Goal: Transaction & Acquisition: Purchase product/service

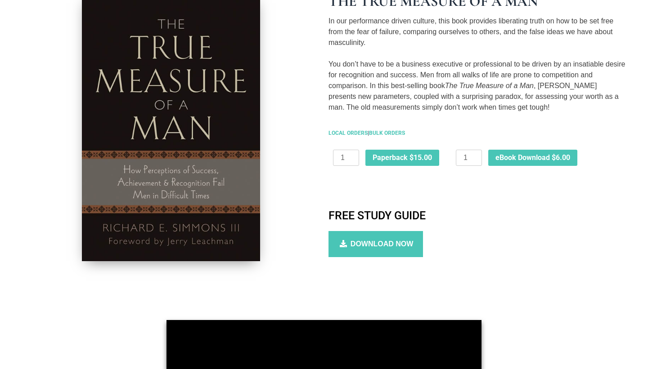
scroll to position [199, 0]
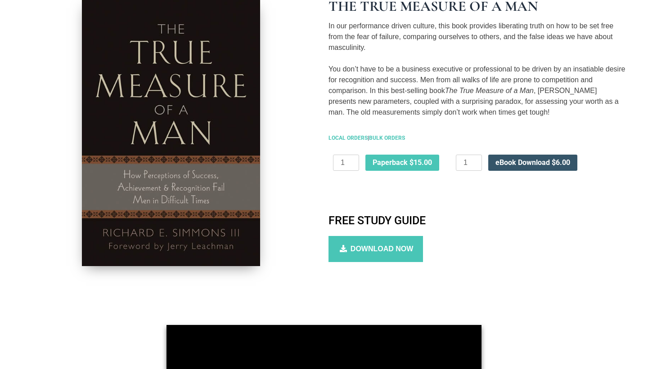
click at [544, 164] on span "eBook Download $6.00" at bounding box center [533, 162] width 75 height 7
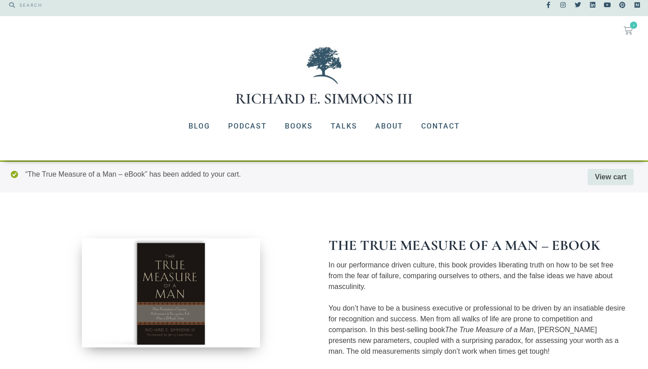
scroll to position [7, 0]
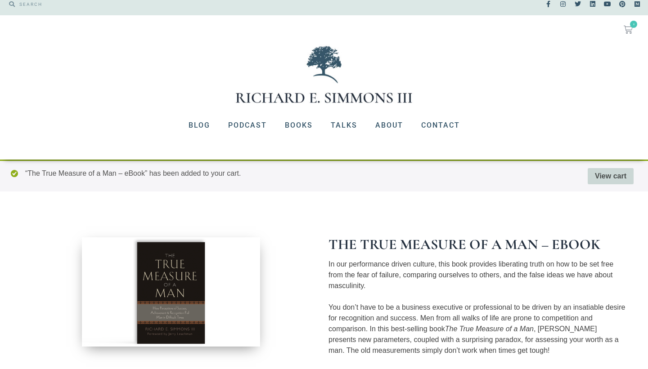
click at [592, 180] on link "View cart" at bounding box center [611, 176] width 46 height 16
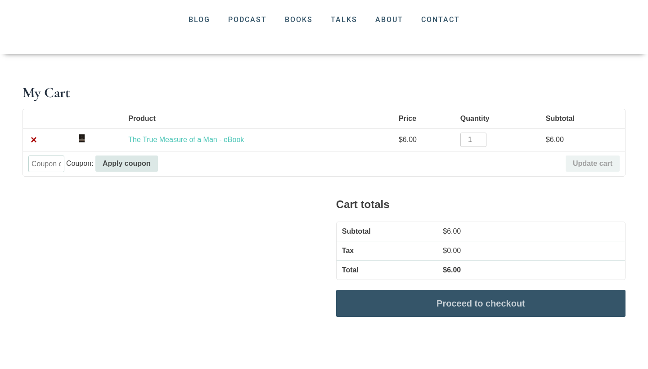
scroll to position [118, 0]
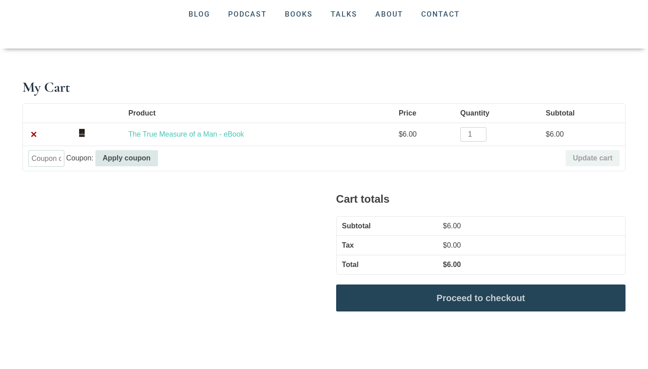
click at [511, 299] on link "Proceed to checkout" at bounding box center [480, 298] width 289 height 27
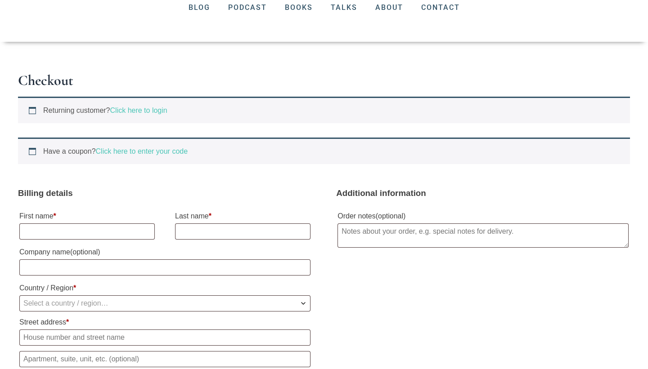
scroll to position [126, 0]
click at [103, 232] on input "First name *" at bounding box center [86, 231] width 135 height 16
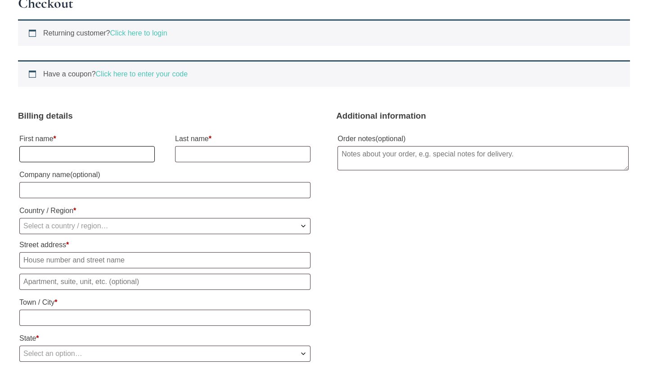
scroll to position [207, 0]
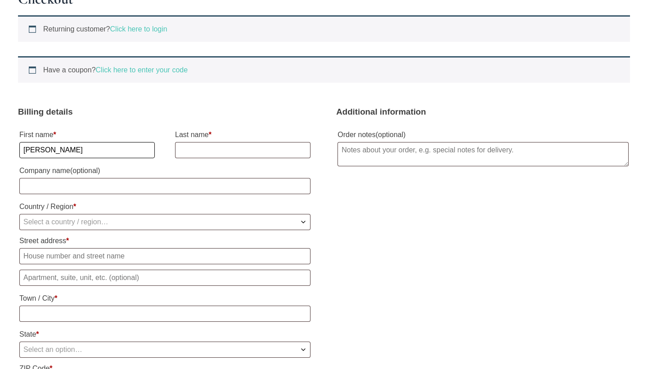
type input "Cameron"
click at [207, 154] on input "Last name *" at bounding box center [242, 150] width 135 height 16
type input "Gagnon"
click at [149, 189] on input "Company name (optional)" at bounding box center [164, 186] width 291 height 16
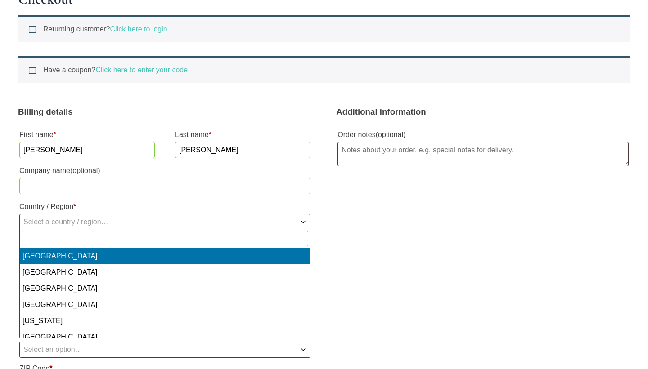
click at [137, 217] on span "Select a country / region…" at bounding box center [165, 222] width 290 height 15
click at [126, 239] on input "text" at bounding box center [165, 238] width 287 height 15
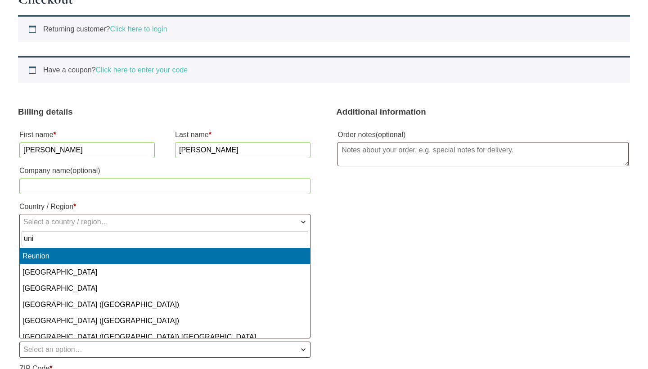
type input "uni"
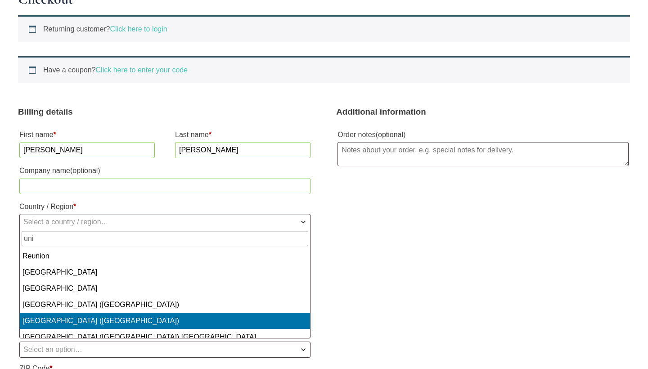
select select "US"
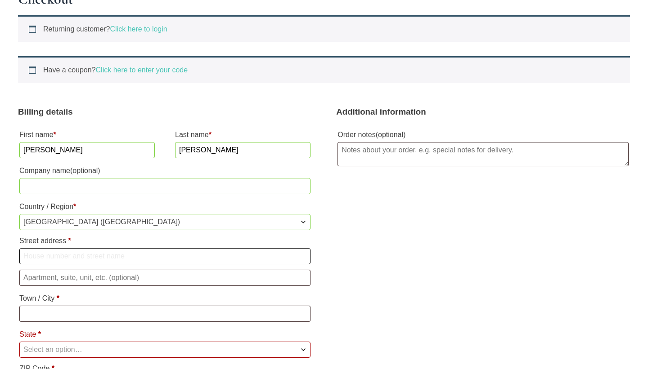
click at [117, 254] on input "Street address *" at bounding box center [164, 256] width 291 height 16
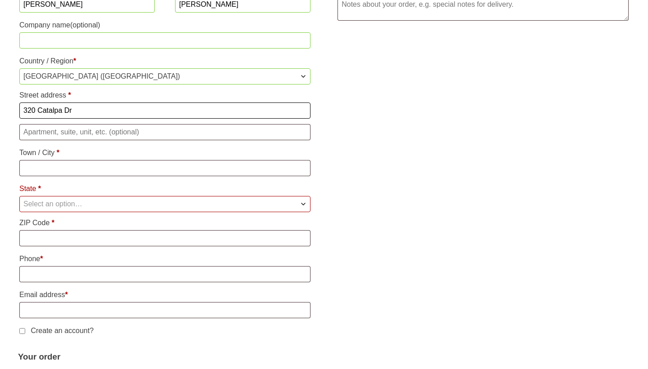
scroll to position [353, 0]
type input "320 Catalpa Dr"
click at [105, 167] on input "Town / City *" at bounding box center [164, 168] width 291 height 16
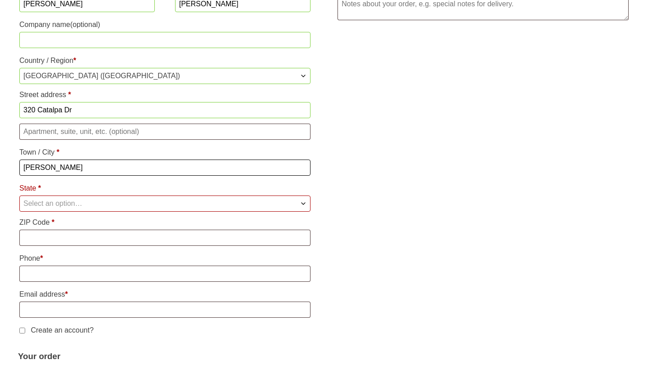
type input "eads"
click at [103, 206] on span "Select an option…" at bounding box center [165, 203] width 290 height 15
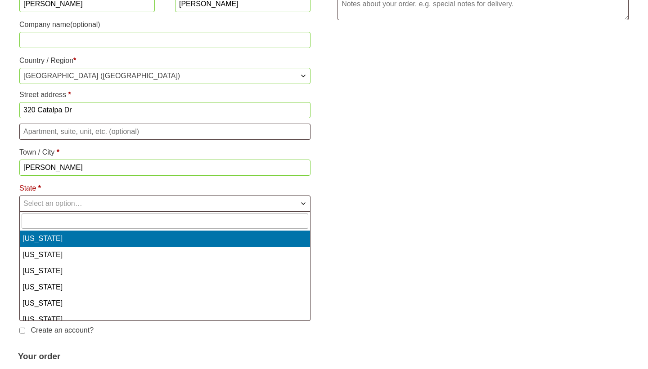
click at [101, 220] on input "text" at bounding box center [165, 221] width 287 height 15
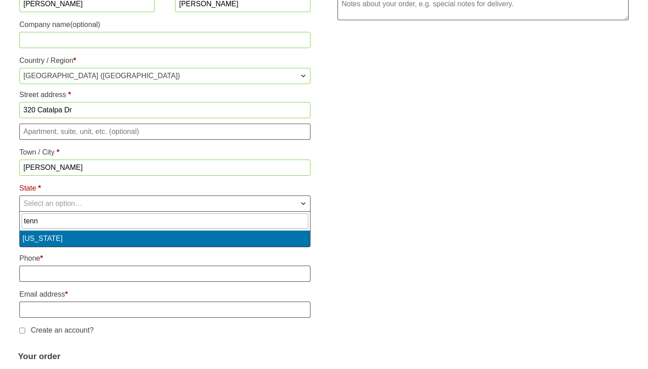
type input "tenn"
select select "TN"
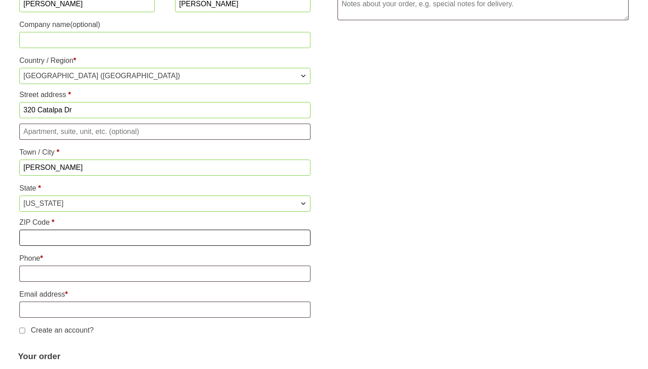
click at [82, 239] on input "ZIP Code *" at bounding box center [164, 238] width 291 height 16
type input "38028"
click at [77, 273] on input "Phone *" at bounding box center [164, 274] width 291 height 16
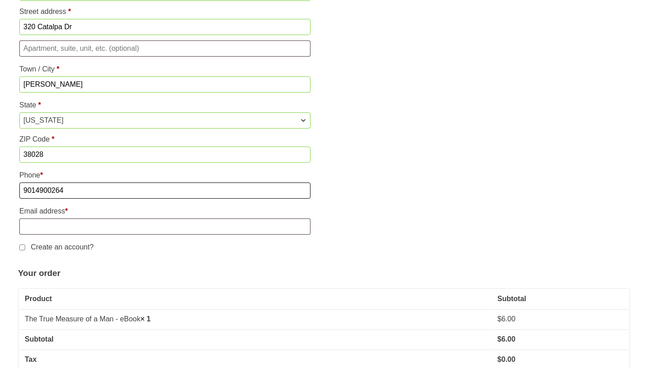
scroll to position [453, 0]
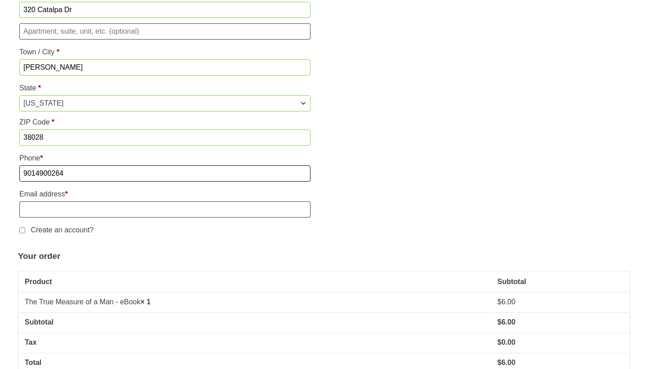
type input "9014900264"
click at [77, 218] on input "Email address *" at bounding box center [164, 210] width 291 height 16
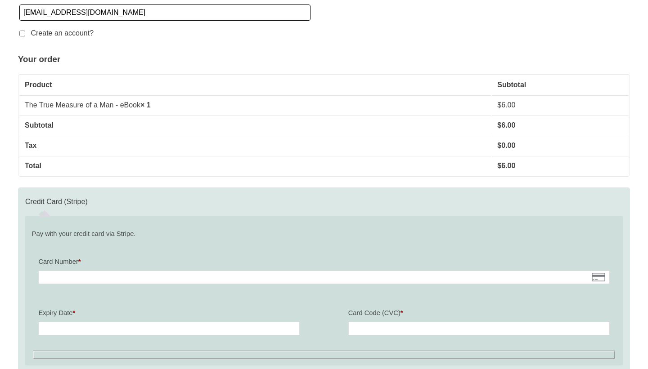
scroll to position [651, 0]
type input "[EMAIL_ADDRESS][DOMAIN_NAME]"
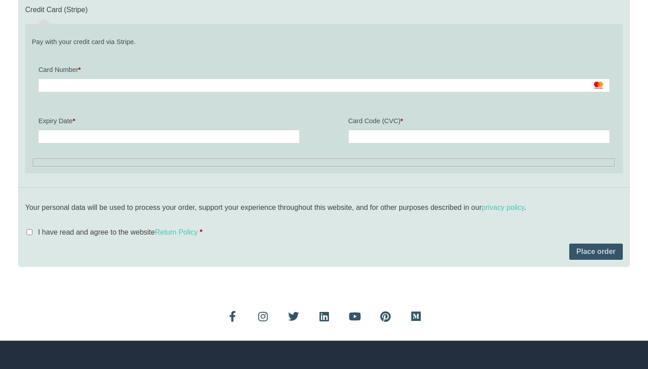
scroll to position [847, 0]
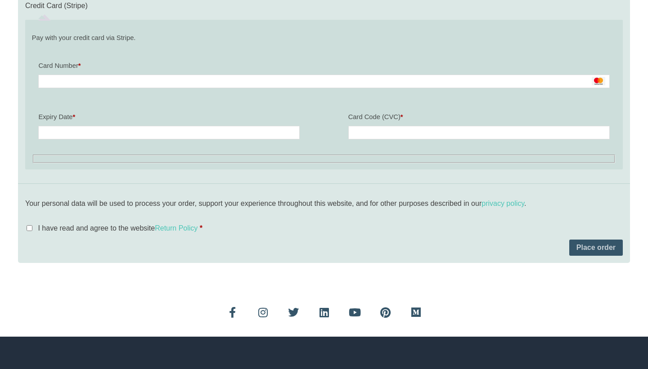
click at [92, 232] on span "I have read and agree to the website Return Policy" at bounding box center [118, 229] width 160 height 8
click at [32, 231] on input "I have read and agree to the website Return Policy *" at bounding box center [30, 228] width 6 height 6
checkbox input "true"
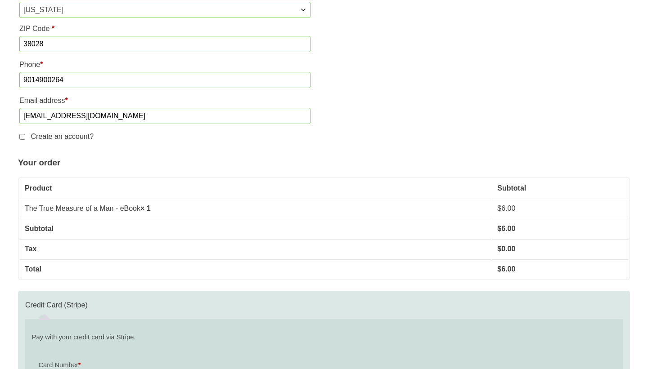
scroll to position [991, 0]
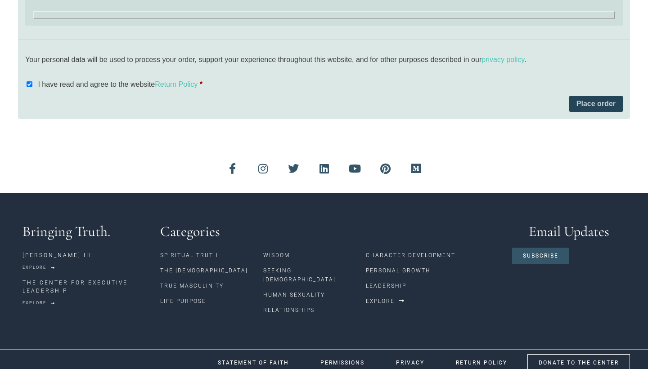
click at [601, 106] on button "Place order" at bounding box center [596, 104] width 54 height 16
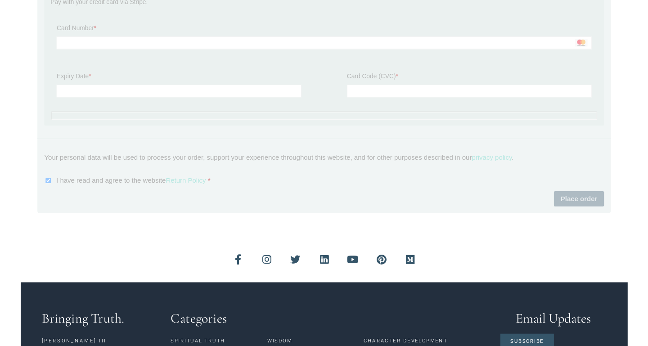
scroll to position [874, 0]
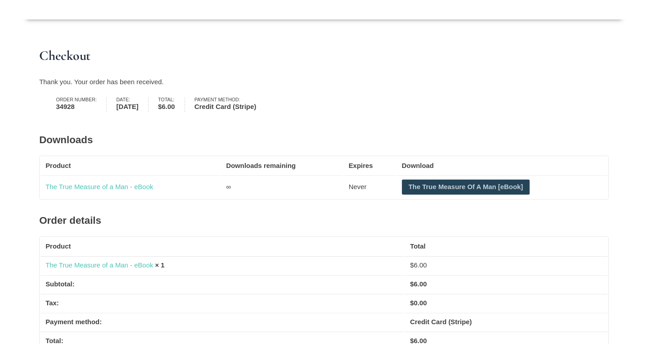
scroll to position [147, 0]
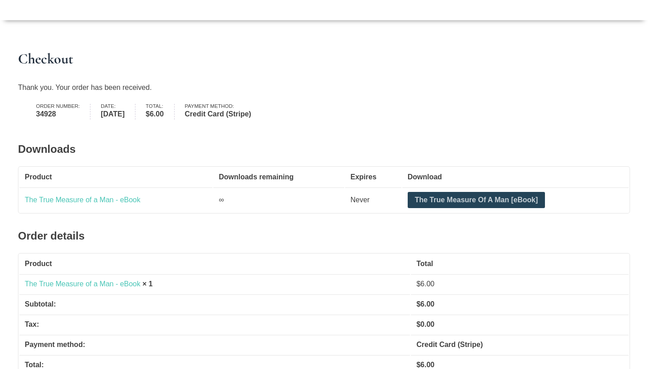
click at [437, 199] on link "The True Measure Of A Man [eBook]" at bounding box center [477, 200] width 138 height 16
